Goal: Task Accomplishment & Management: Manage account settings

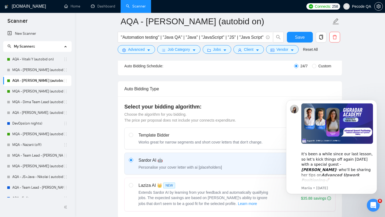
scroll to position [106, 0]
click at [313, 65] on input "Custom" at bounding box center [314, 65] width 4 height 4
radio input "true"
radio input "false"
checkbox input "true"
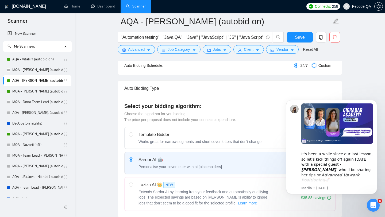
checkbox input "true"
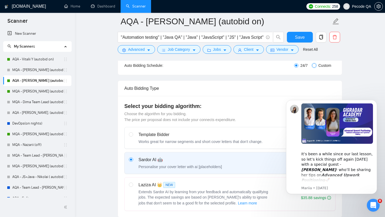
checkbox input "true"
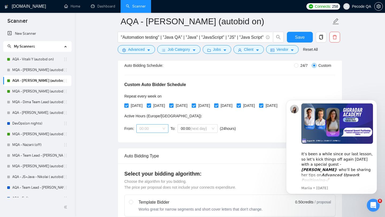
click at [142, 132] on span "00:00" at bounding box center [152, 128] width 26 height 8
click at [155, 170] on div "18:00" at bounding box center [152, 172] width 26 height 6
click at [197, 125] on span "00:00 (next day)" at bounding box center [198, 128] width 34 height 8
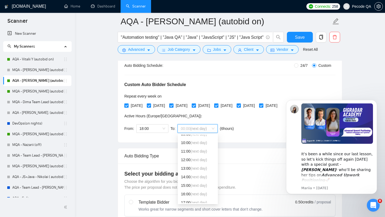
scroll to position [77, 0]
click at [197, 148] on span "(next day)" at bounding box center [198, 148] width 17 height 4
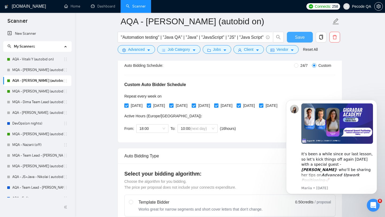
click at [301, 34] on span "Save" at bounding box center [300, 37] width 10 height 7
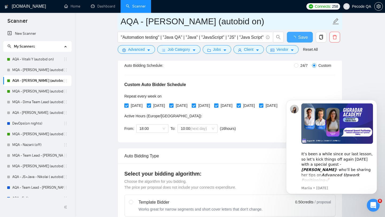
checkbox input "true"
